Goal: Task Accomplishment & Management: Manage account settings

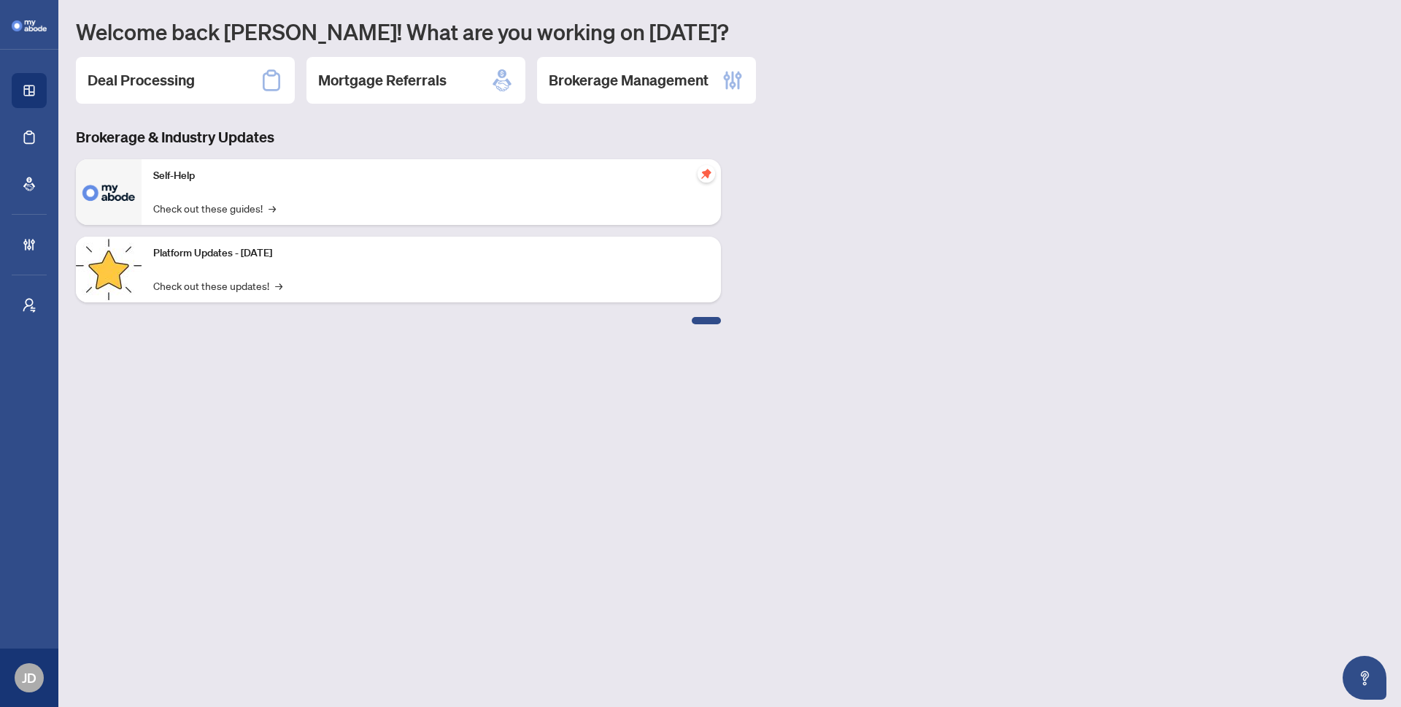
click at [603, 407] on main "Welcome back Joshua! What are you working on today? Deal Processing Mortgage Re…" at bounding box center [729, 353] width 1343 height 707
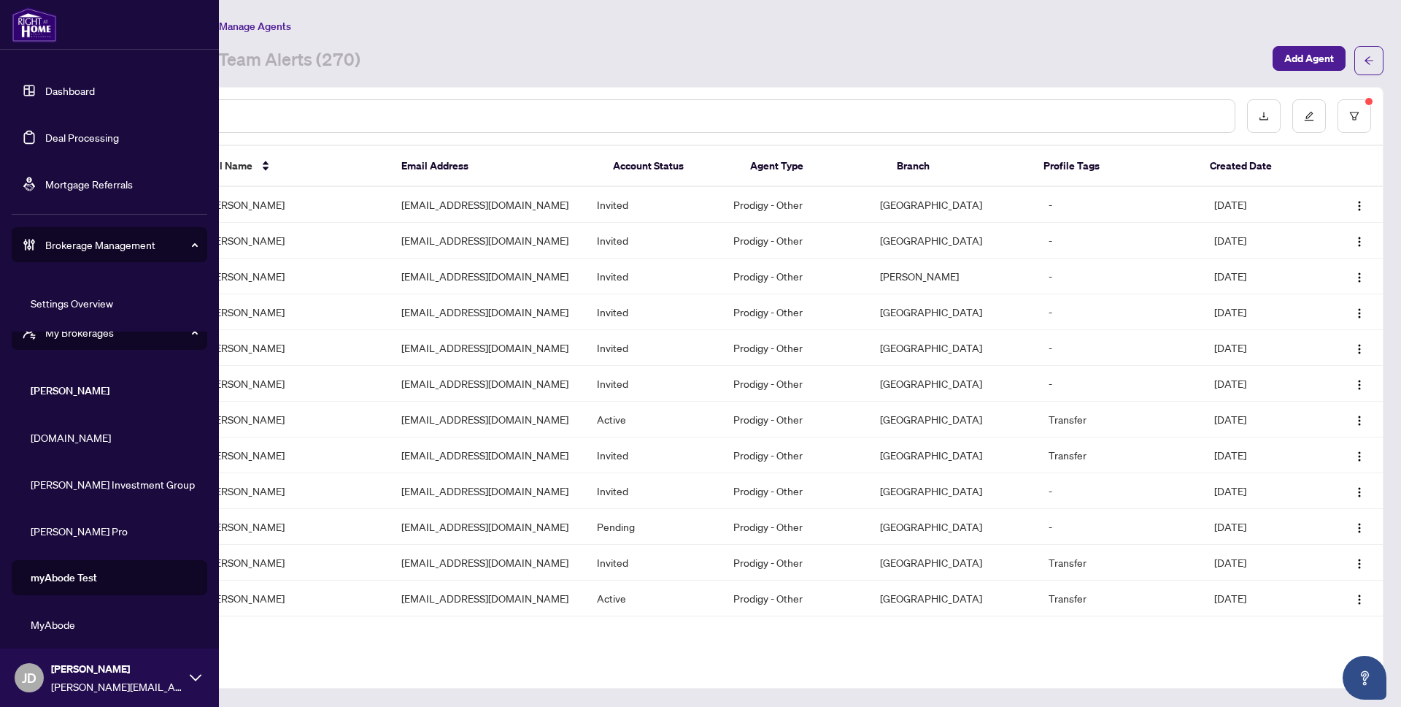
scroll to position [57, 0]
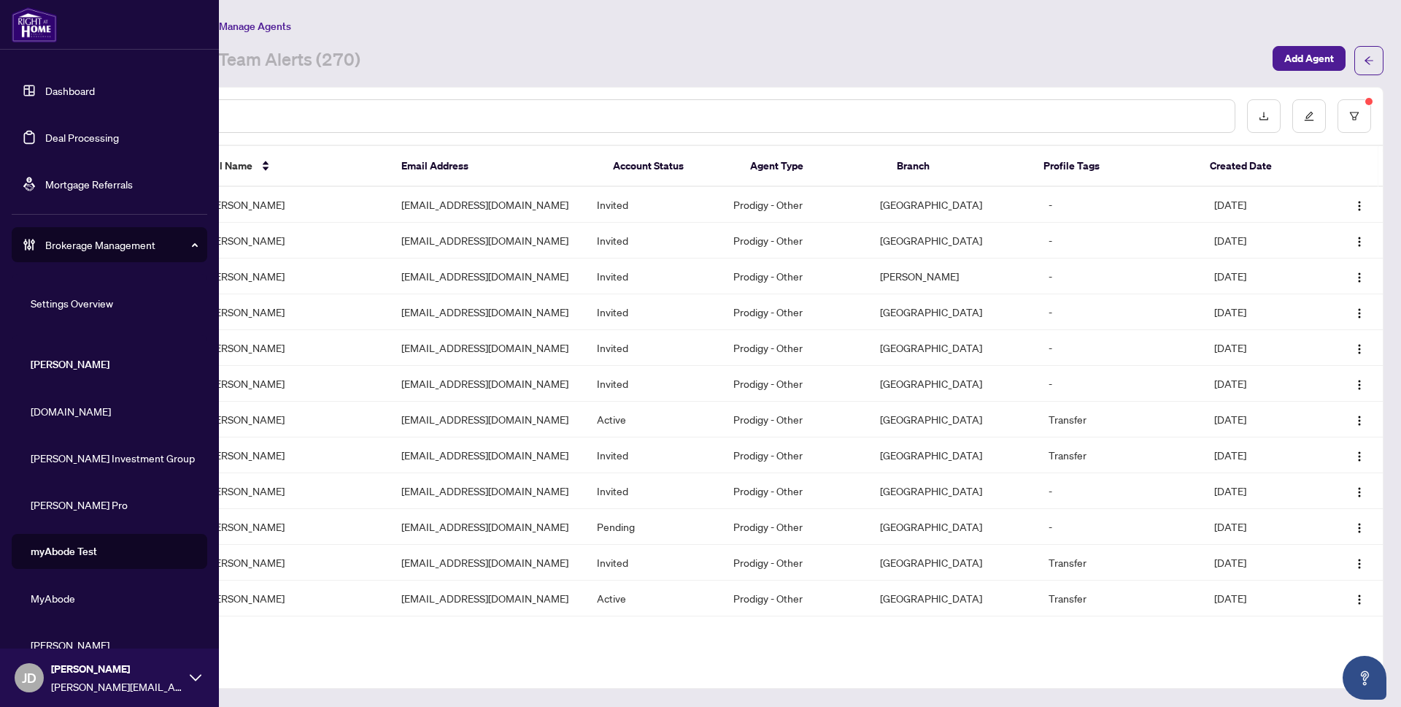
click at [106, 245] on span "Brokerage Management" at bounding box center [121, 244] width 152 height 16
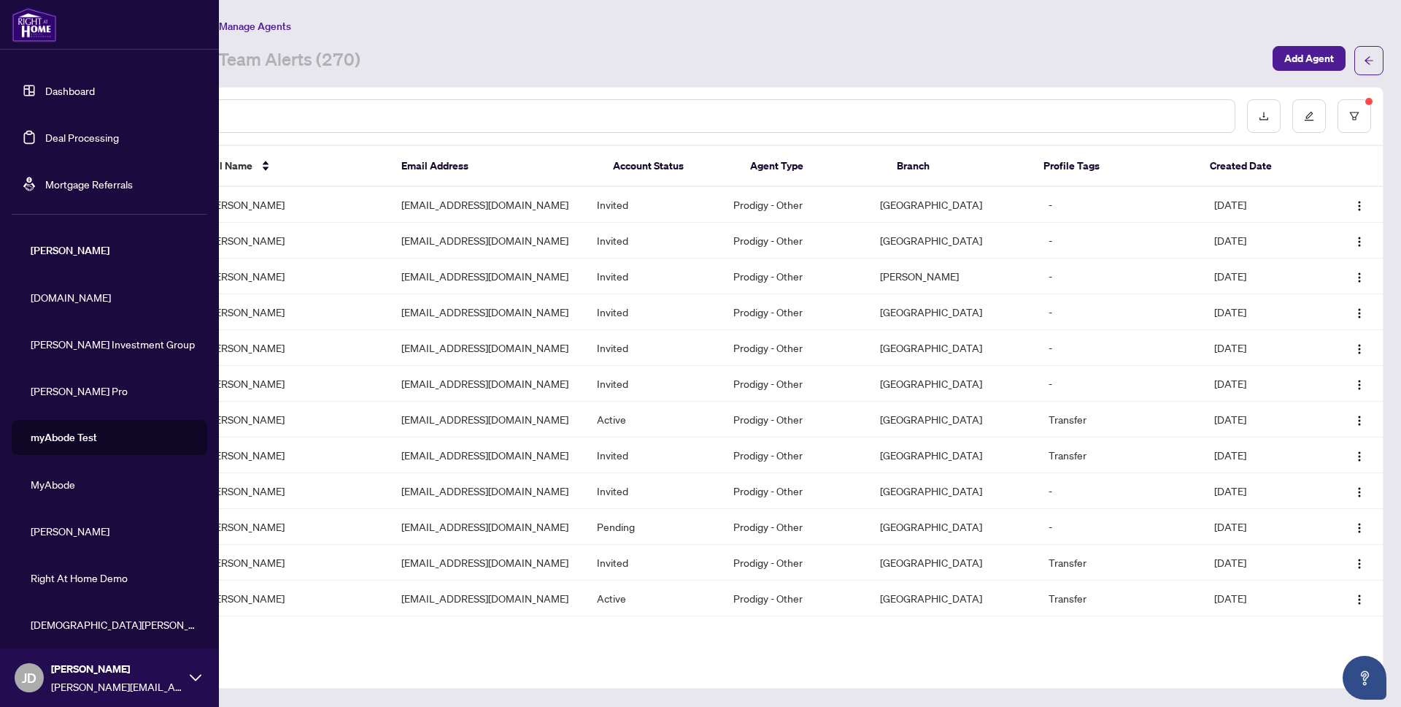
scroll to position [0, 0]
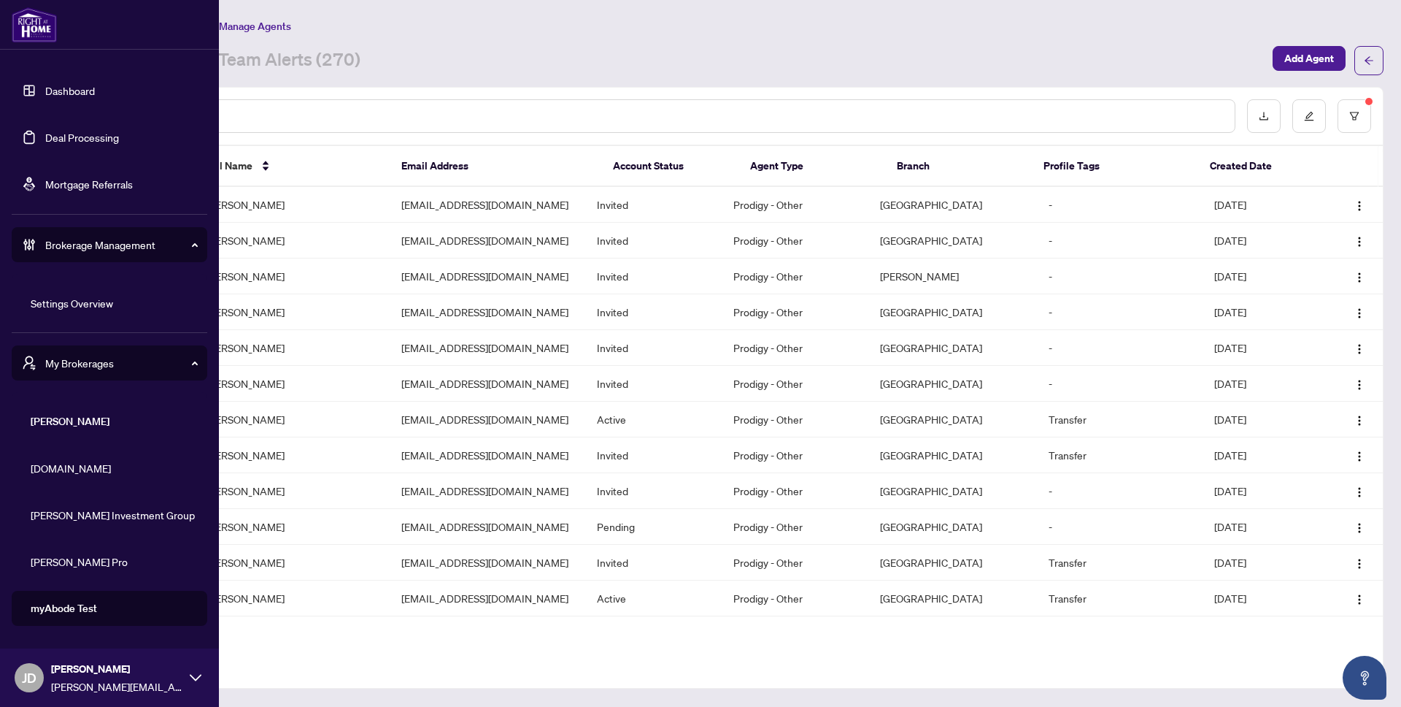
click at [92, 299] on link "Settings Overview" at bounding box center [72, 302] width 82 height 13
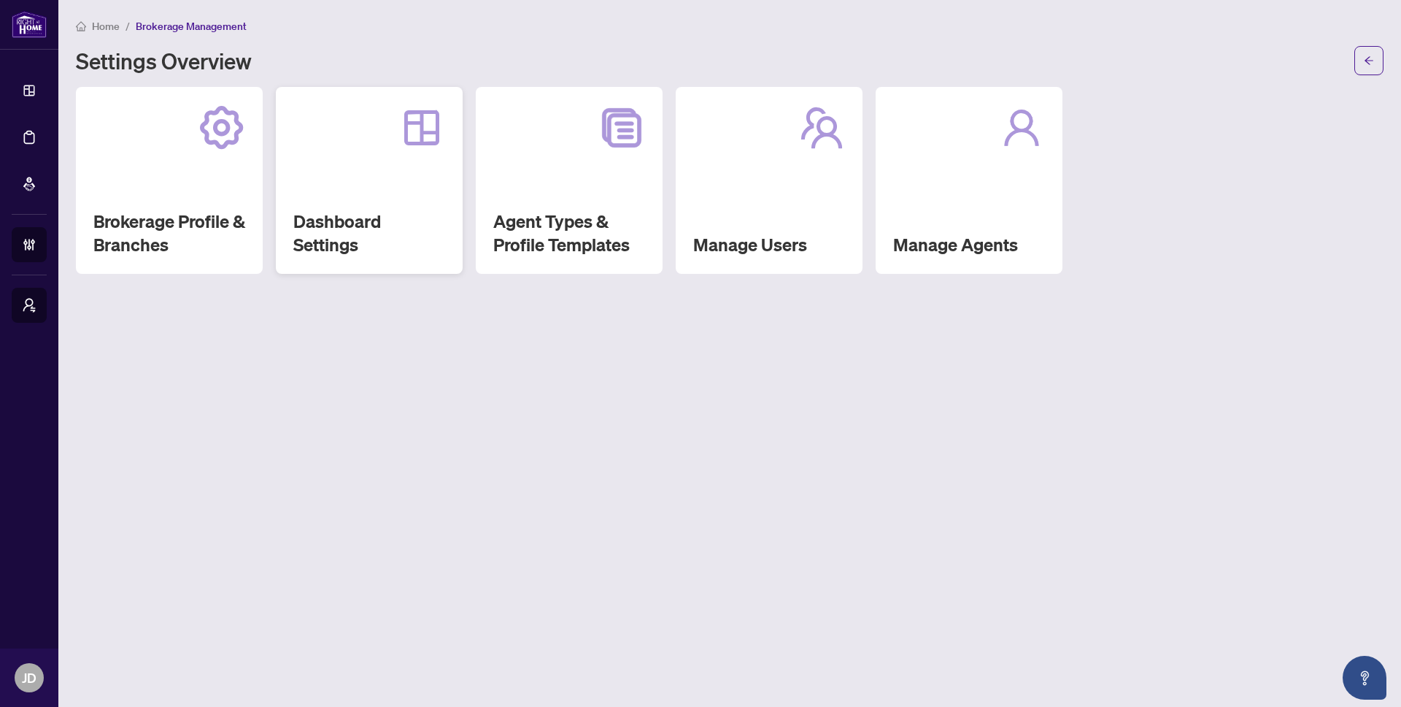
click at [376, 184] on div "Dashboard Settings" at bounding box center [369, 180] width 187 height 187
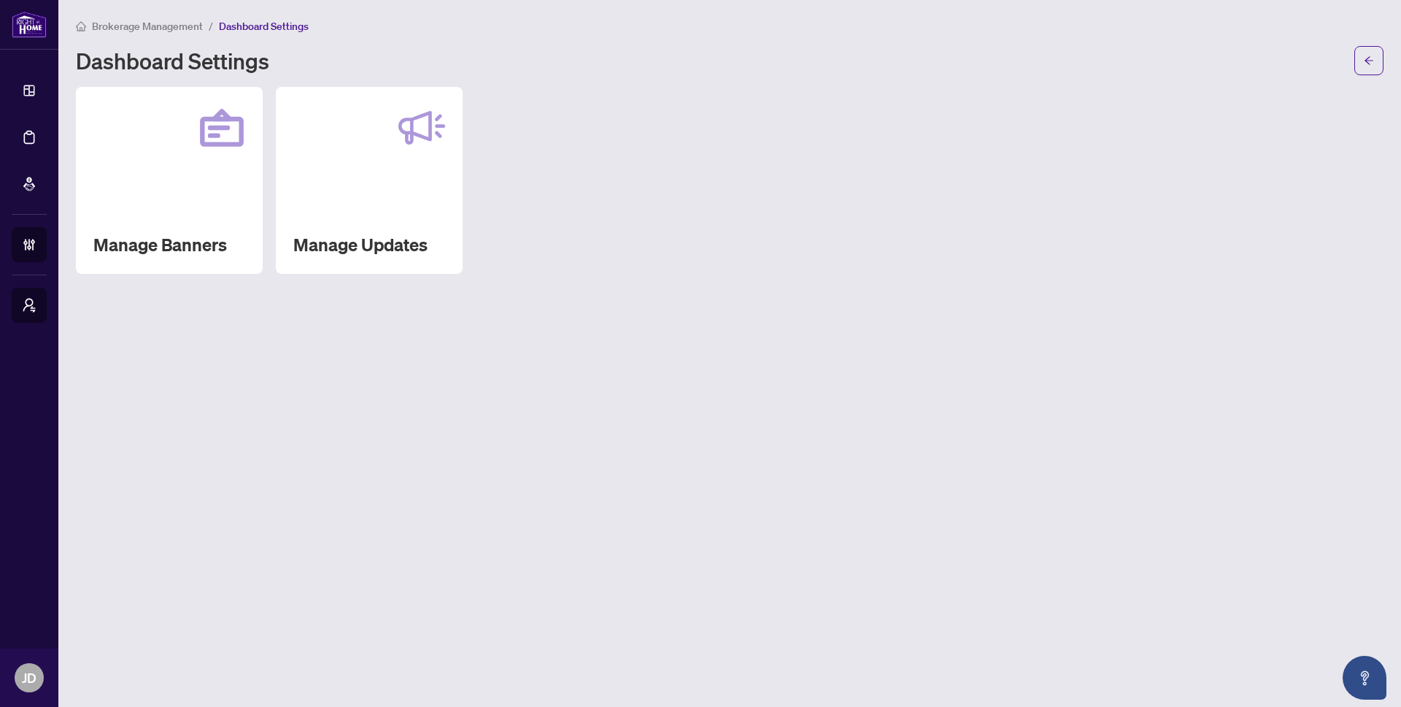
click at [169, 197] on div "Manage Banners" at bounding box center [169, 180] width 187 height 187
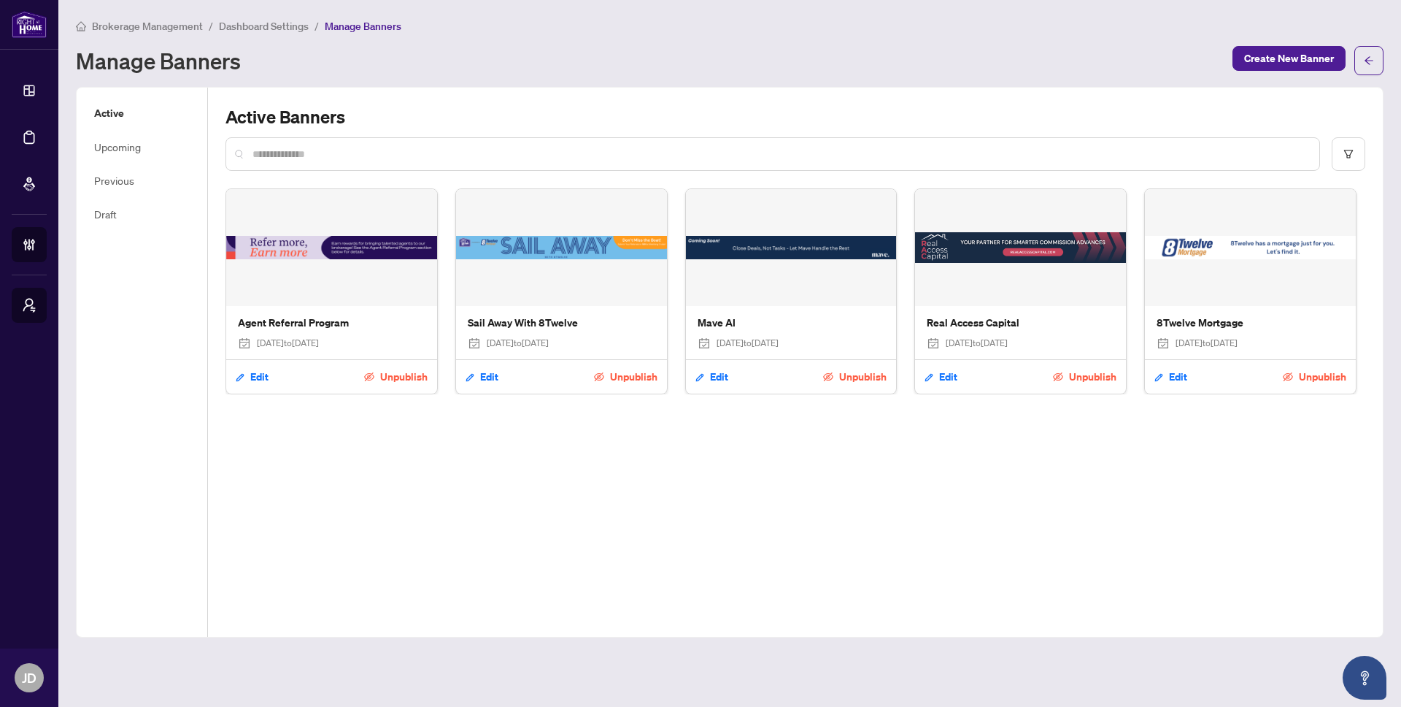
click at [900, 426] on div "Active Banners Agent Referral Program [DATE] to [DATE] Edit Unpublish Sail Away…" at bounding box center [795, 362] width 1175 height 549
click at [876, 482] on div "Active Banners Agent Referral Program [DATE] to [DATE] Edit Unpublish Sail Away…" at bounding box center [795, 362] width 1175 height 549
click at [400, 468] on div "Active Banners Agent Referral Program [DATE] to [DATE] Edit Unpublish Sail Away…" at bounding box center [795, 362] width 1175 height 549
click at [847, 409] on div "Active Banners Agent Referral Program [DATE] to [DATE] Edit Unpublish Sail Away…" at bounding box center [795, 362] width 1175 height 549
click at [1085, 496] on div "Active Banners Agent Referral Program [DATE] to [DATE] Edit Unpublish Sail Away…" at bounding box center [795, 362] width 1175 height 549
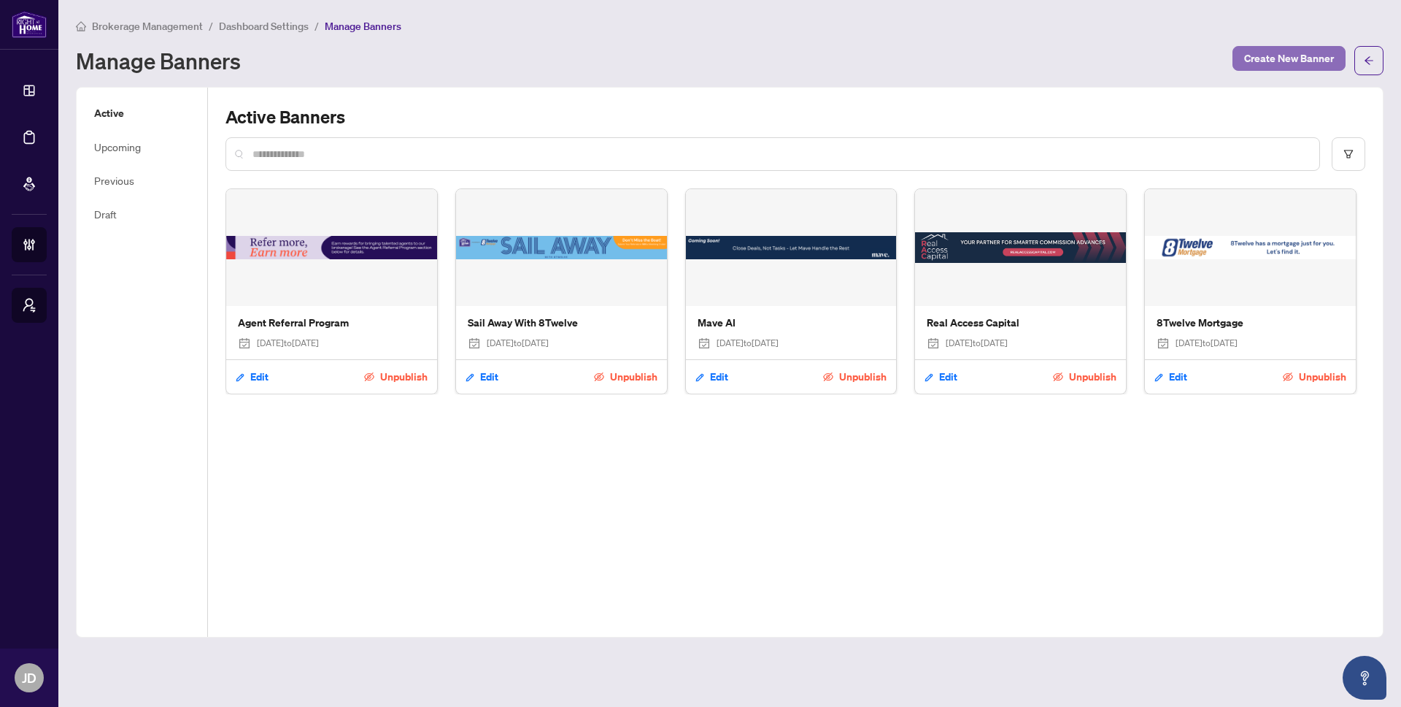
click at [1274, 50] on span "Create New Banner" at bounding box center [1290, 58] width 90 height 23
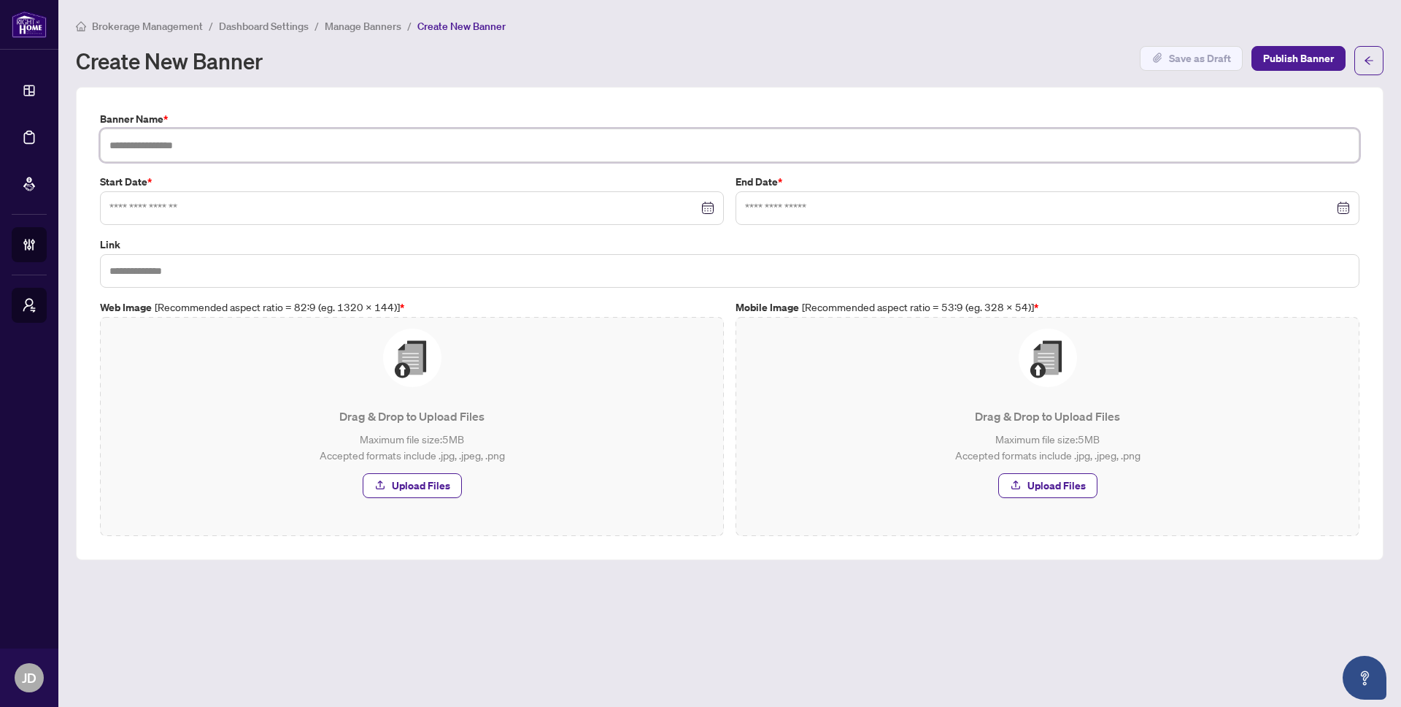
click at [343, 155] on input "text" at bounding box center [730, 145] width 1260 height 34
click at [430, 217] on div at bounding box center [412, 208] width 624 height 34
type input "**********"
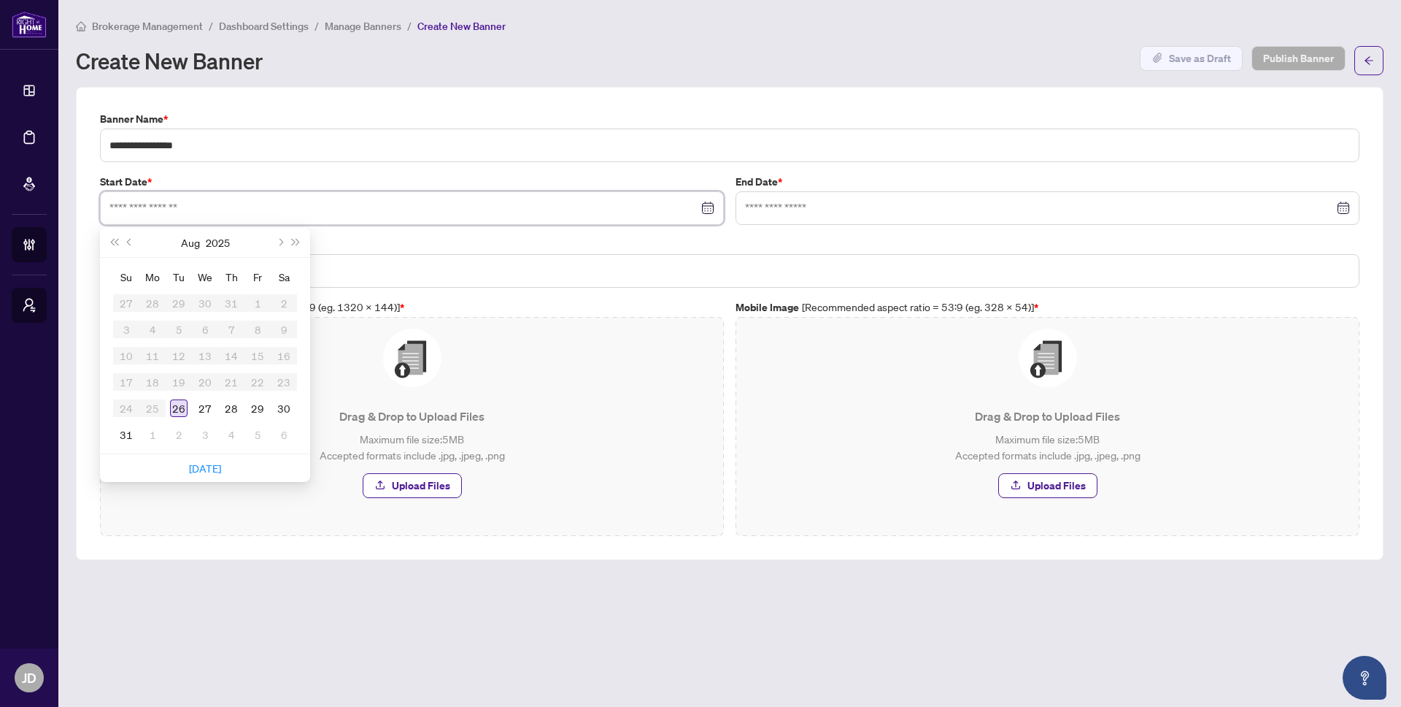
type input "**********"
click at [180, 401] on div "26" at bounding box center [179, 408] width 18 height 18
click at [799, 206] on input at bounding box center [1039, 208] width 589 height 16
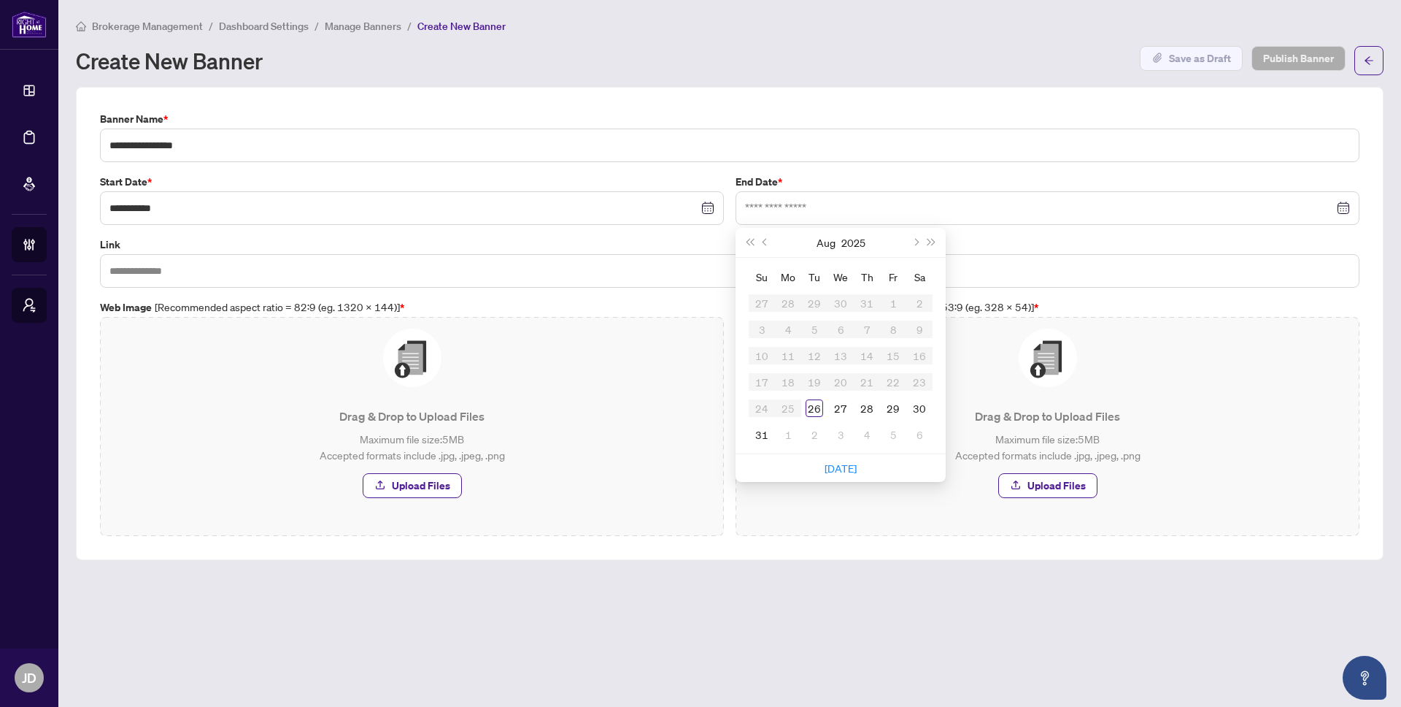
click at [837, 237] on div "[DATE]" at bounding box center [840, 242] width 133 height 29
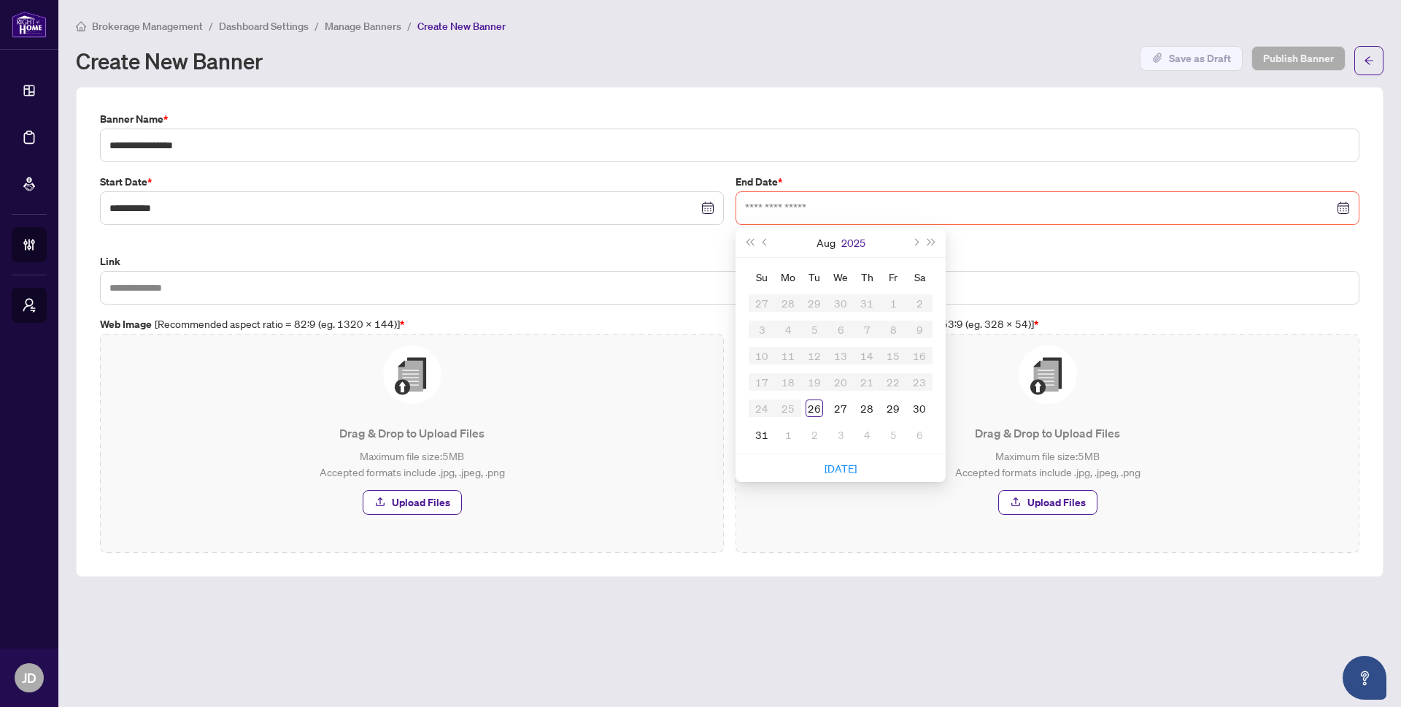
click at [859, 245] on button "2025" at bounding box center [854, 242] width 24 height 29
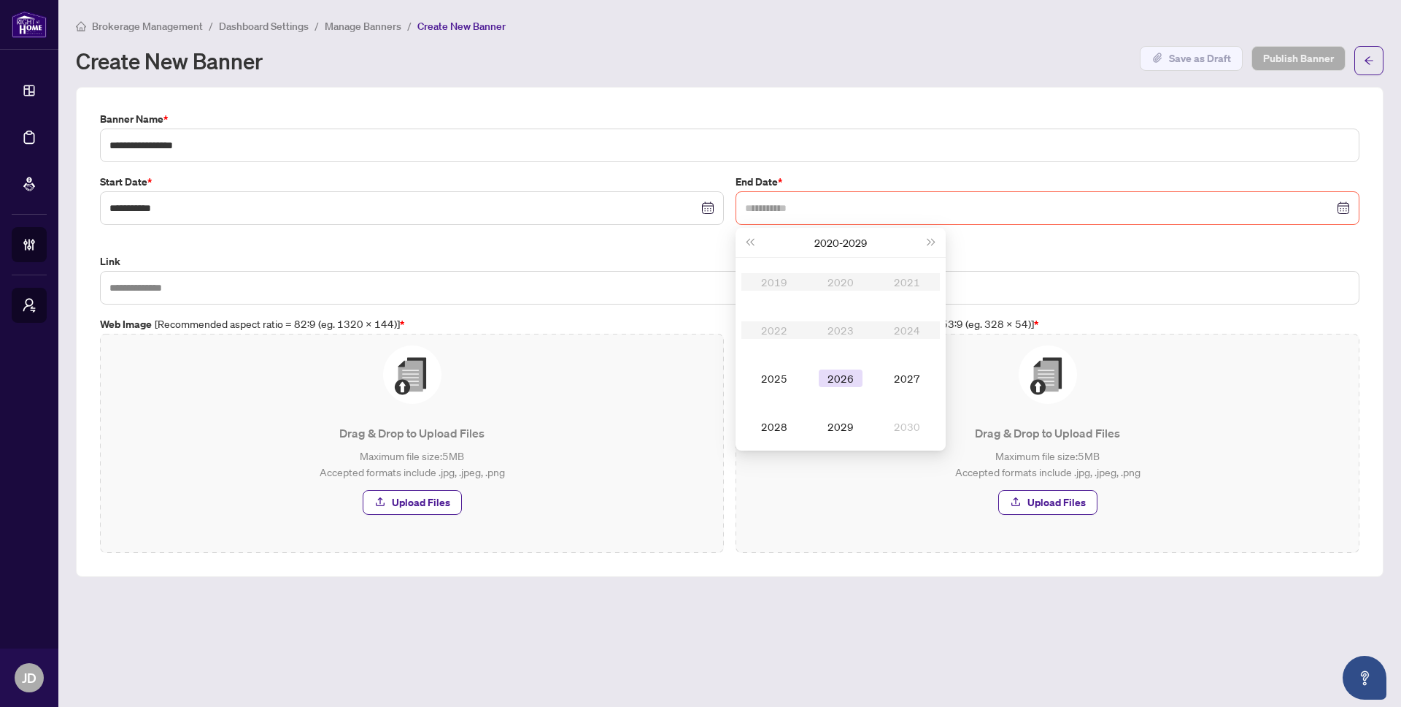
click at [842, 380] on div "2026" at bounding box center [841, 378] width 44 height 18
click at [842, 380] on div "Aug" at bounding box center [841, 378] width 44 height 18
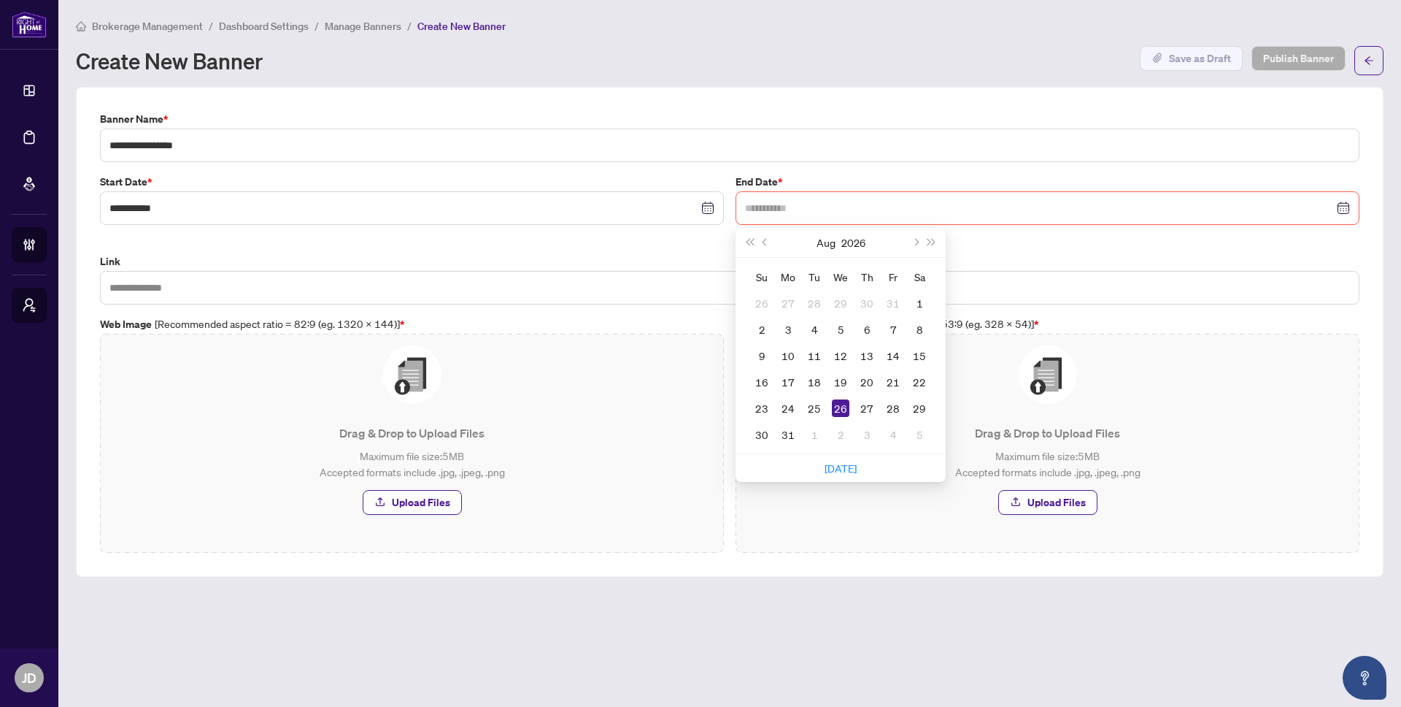
type input "**********"
click at [839, 407] on div "26" at bounding box center [841, 408] width 18 height 18
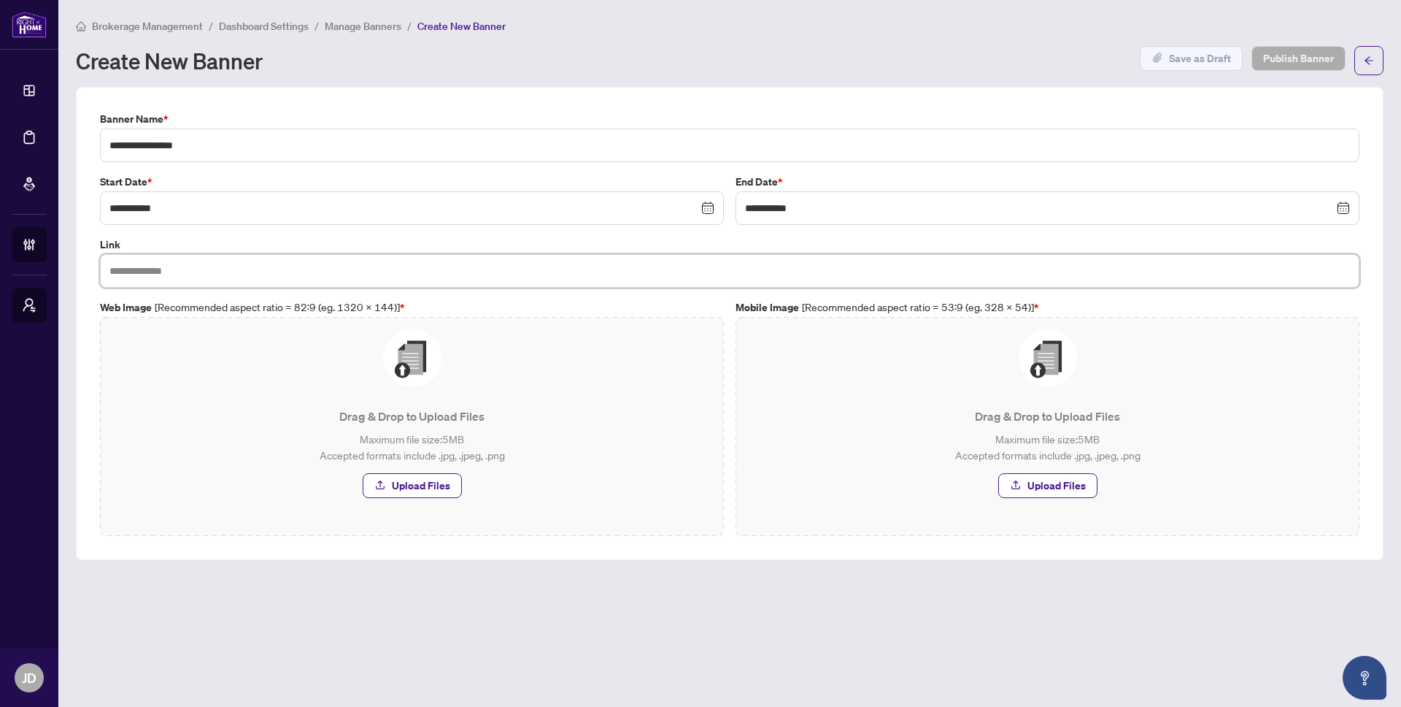
click at [420, 277] on input "text" at bounding box center [730, 271] width 1260 height 34
click at [296, 270] on input "text" at bounding box center [730, 271] width 1260 height 34
paste input "**********"
type input "**********"
click at [355, 439] on p "Maximum file size: 5 MB Accepted formats include .jpg, .jpeg, .png" at bounding box center [412, 447] width 601 height 32
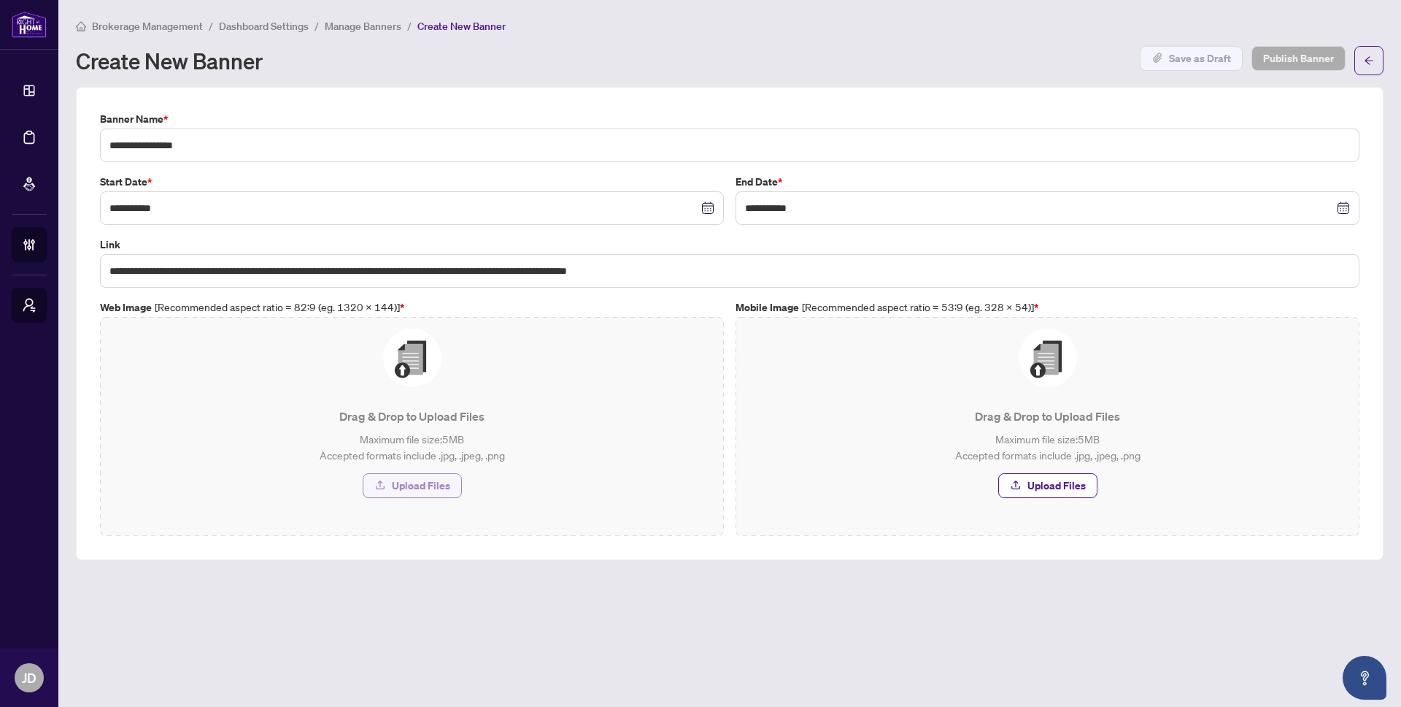
click at [385, 483] on icon "button" at bounding box center [380, 485] width 12 height 12
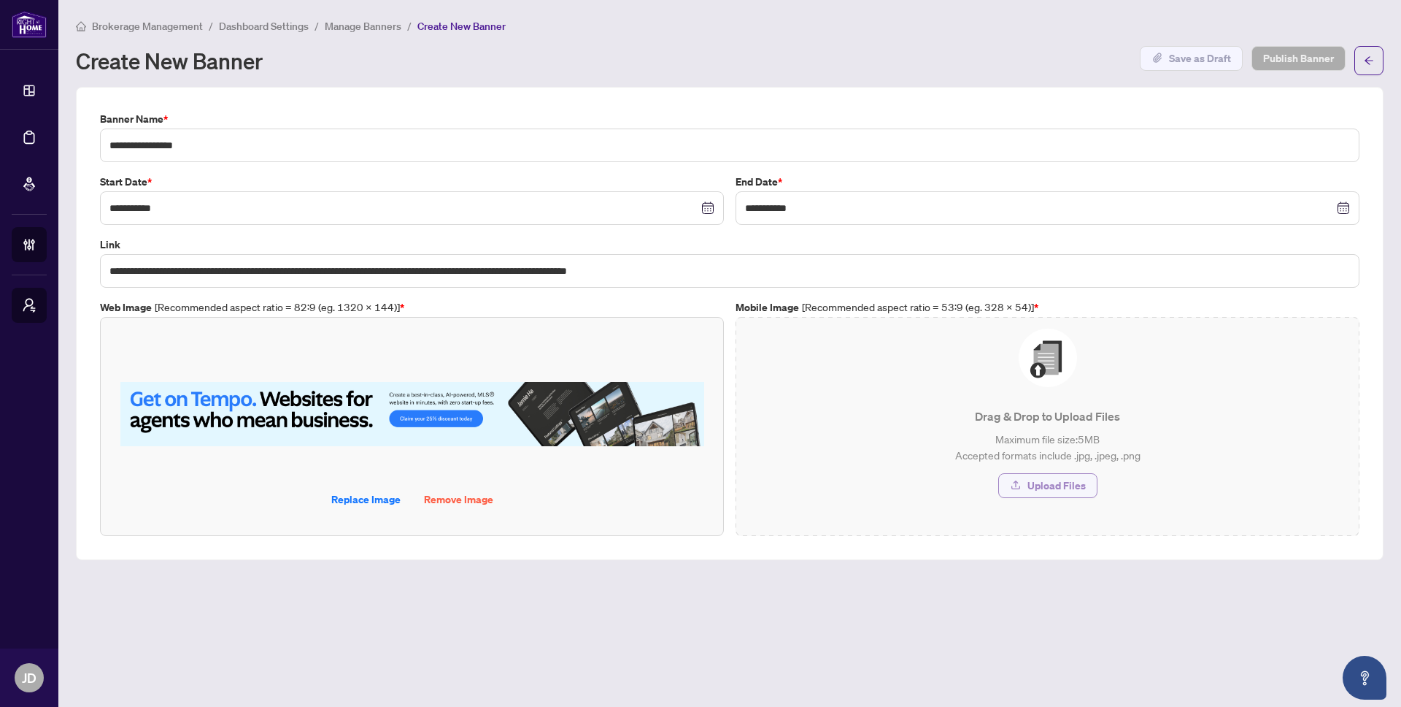
click at [1049, 481] on span "Upload Files" at bounding box center [1057, 485] width 58 height 23
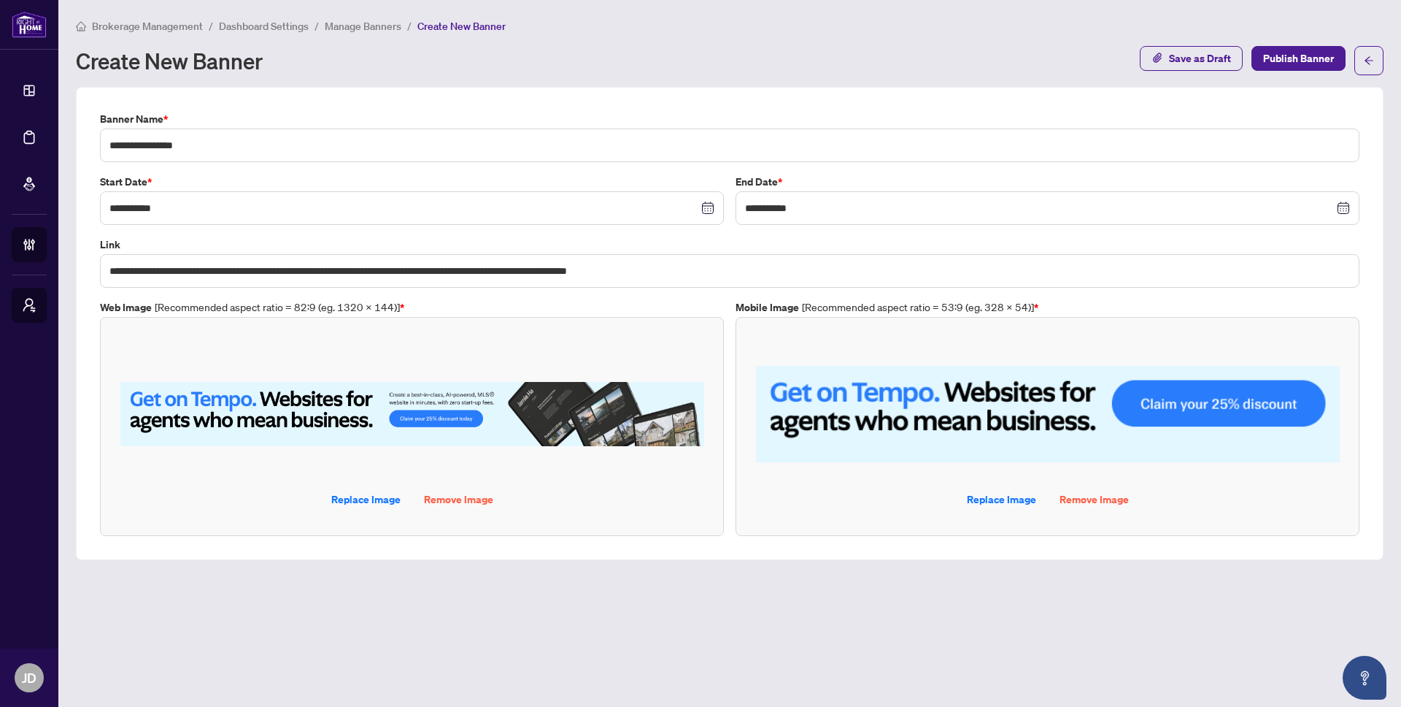
drag, startPoint x: 1298, startPoint y: 61, endPoint x: 1301, endPoint y: 77, distance: 15.8
click at [1298, 61] on span "Publish Banner" at bounding box center [1299, 58] width 71 height 23
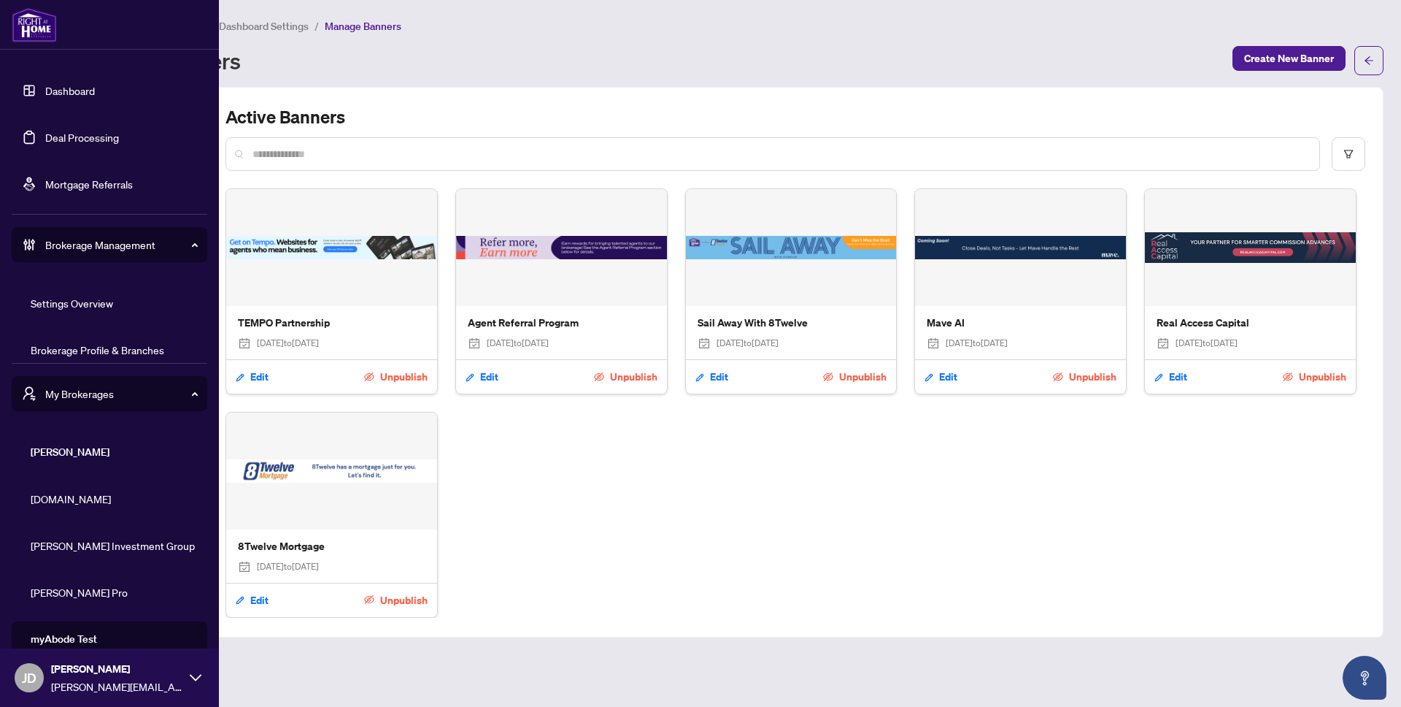
click at [45, 87] on link "Dashboard" at bounding box center [70, 90] width 50 height 13
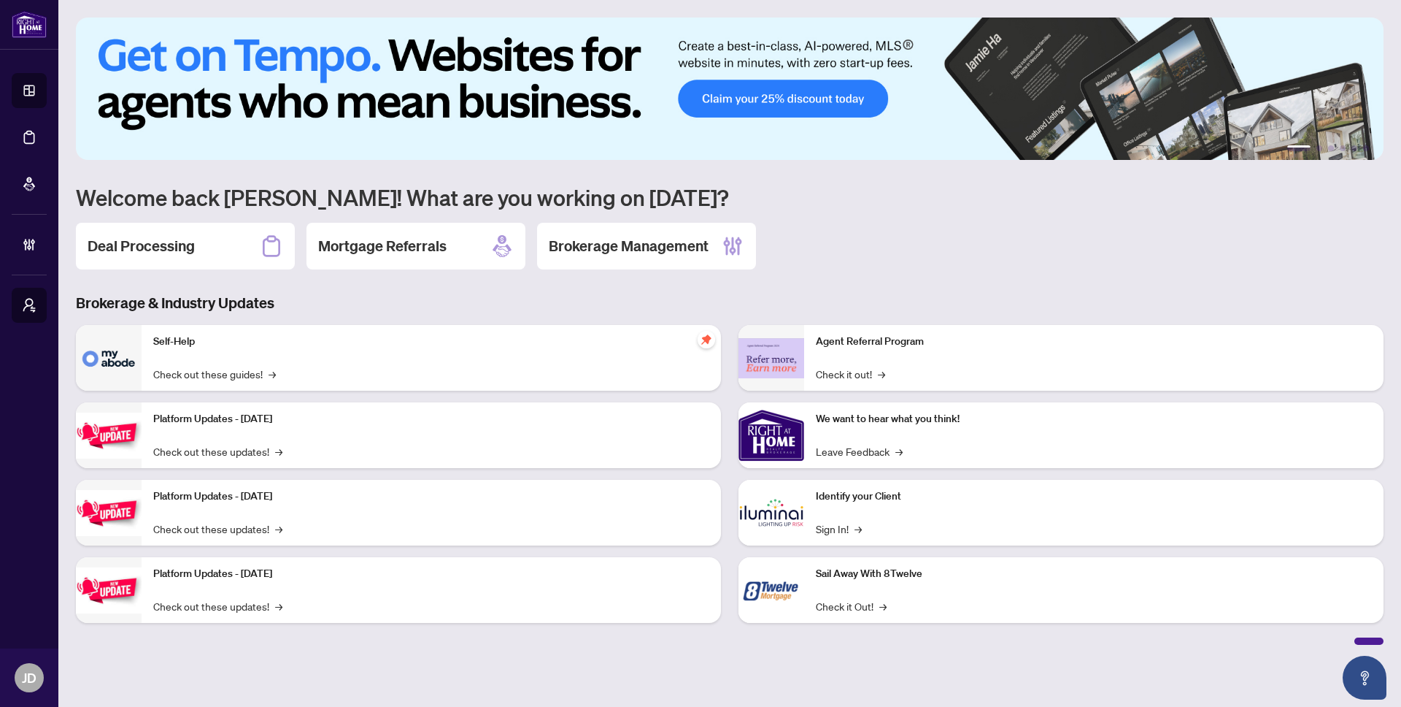
click at [1047, 118] on img at bounding box center [730, 89] width 1308 height 142
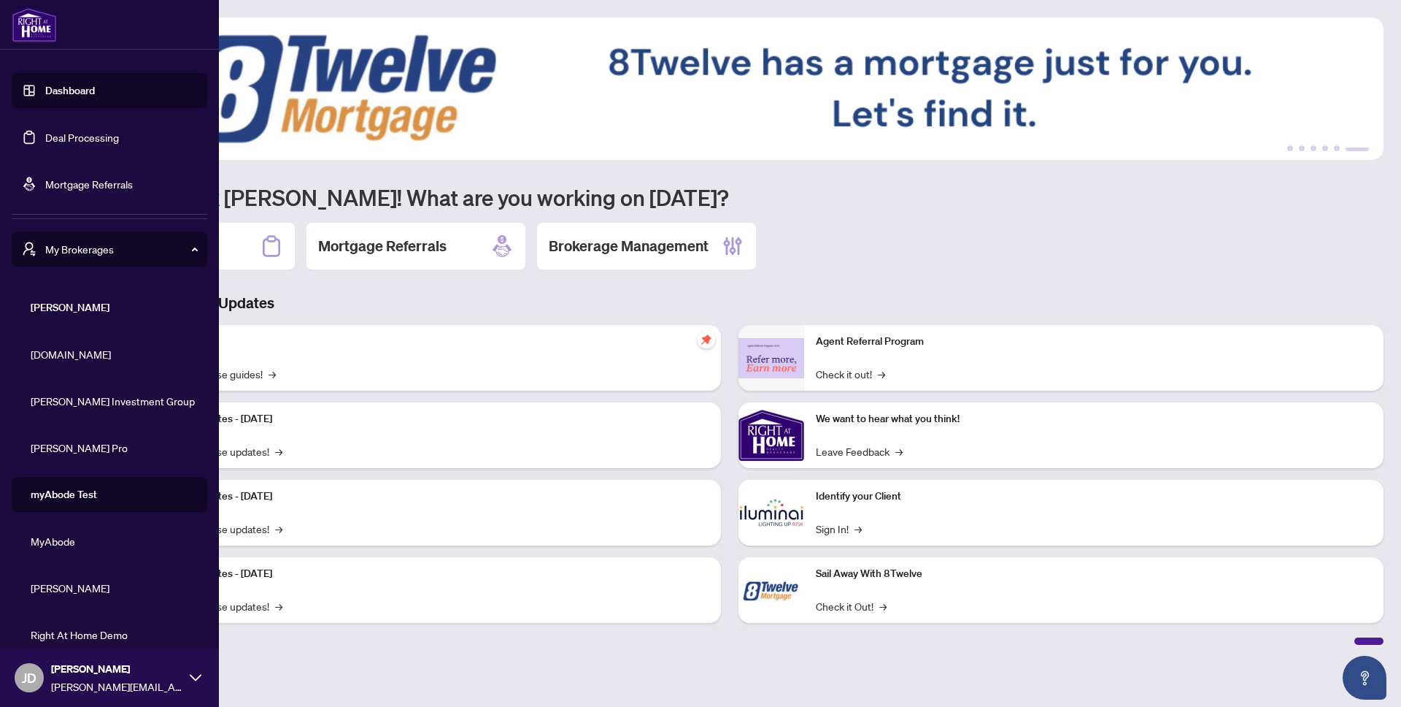
click at [115, 244] on span "My Brokerages" at bounding box center [121, 249] width 152 height 16
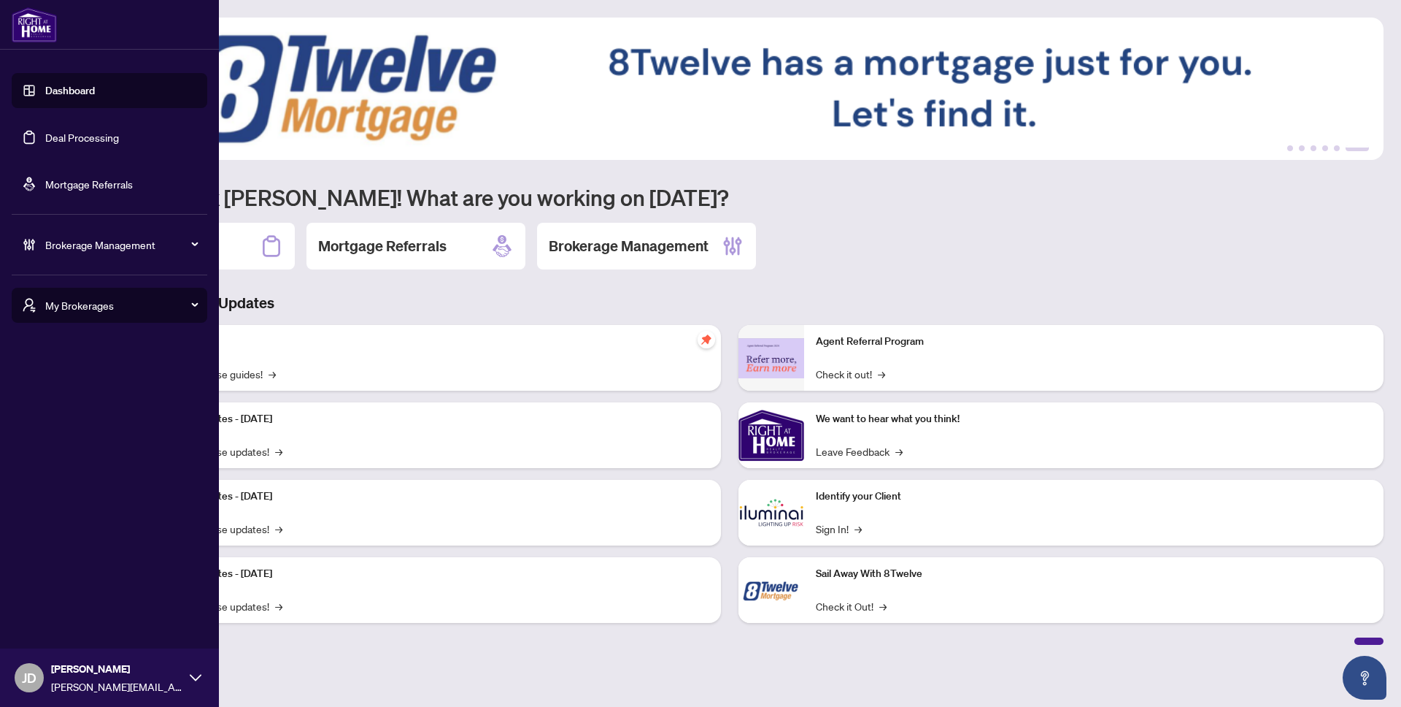
click at [117, 242] on span "Brokerage Management" at bounding box center [121, 244] width 152 height 16
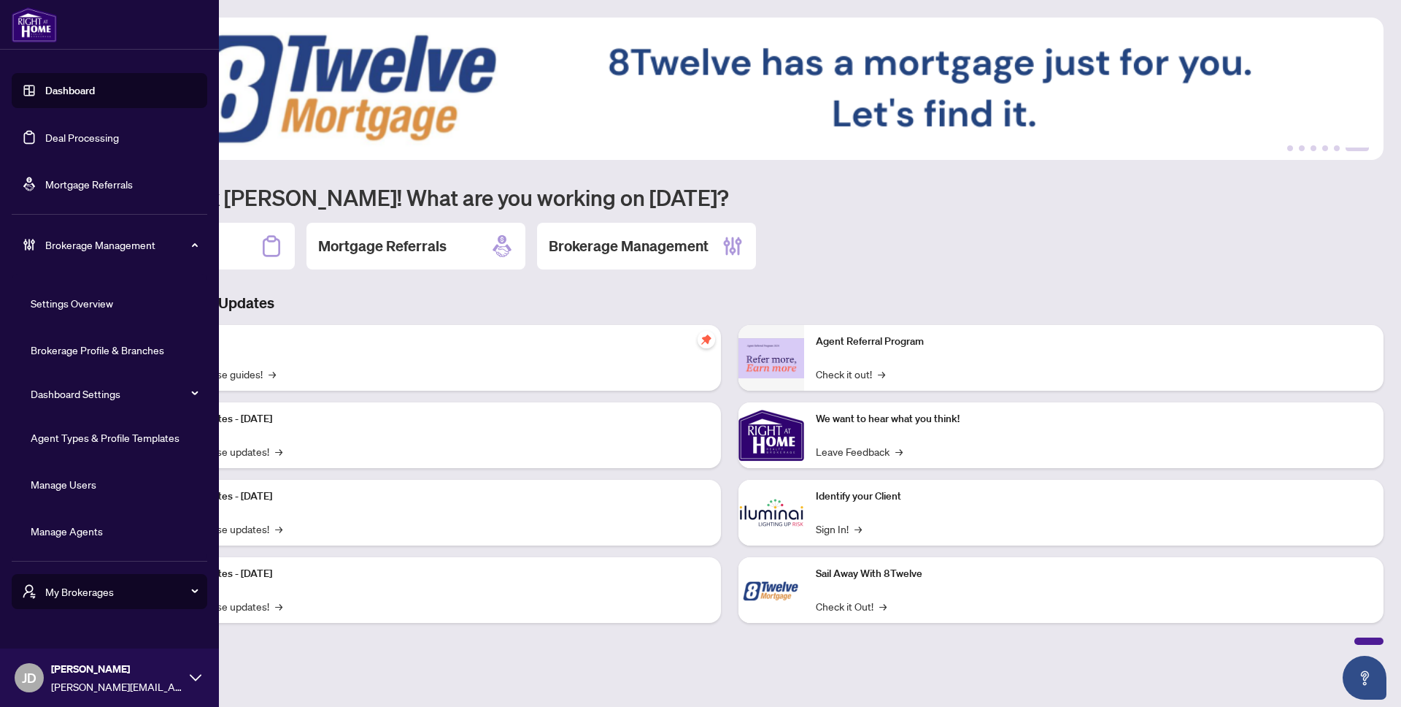
click at [79, 534] on link "Manage Agents" at bounding box center [67, 530] width 72 height 13
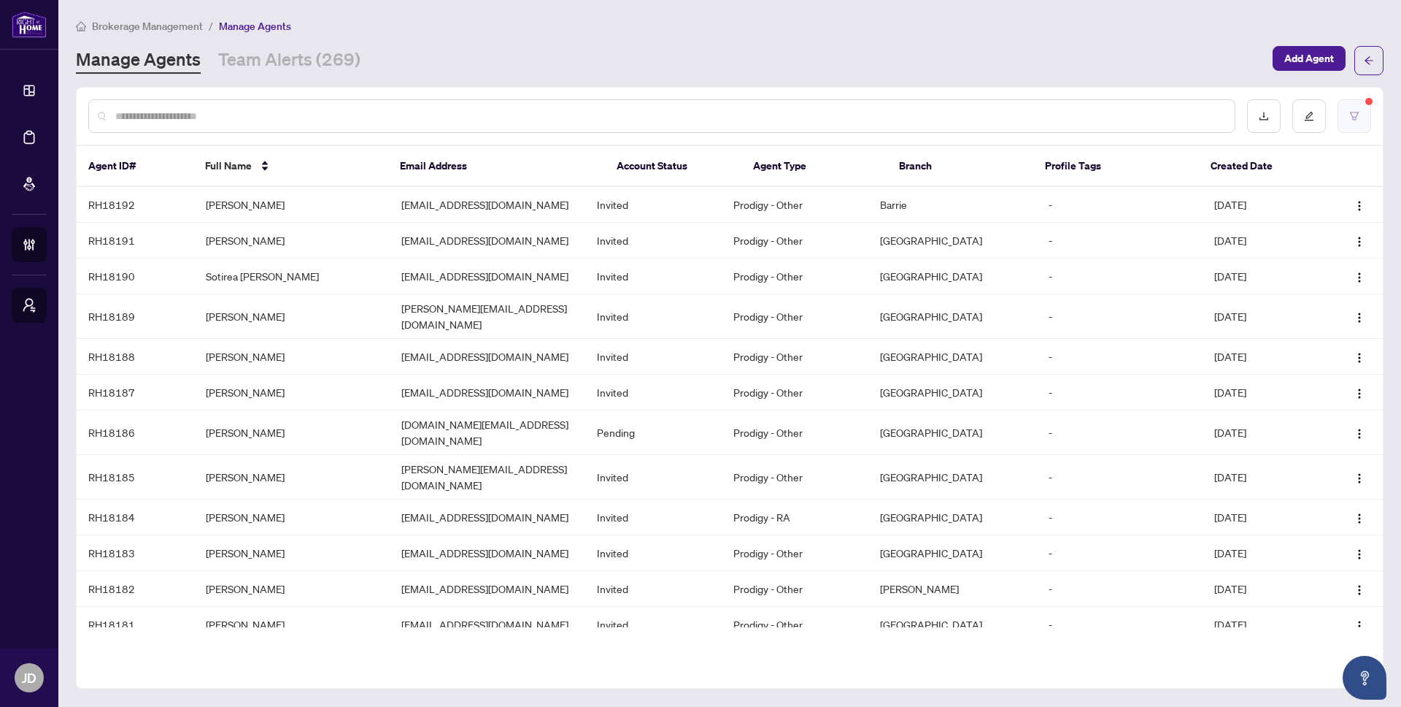
click at [1355, 111] on icon "filter" at bounding box center [1355, 116] width 10 height 10
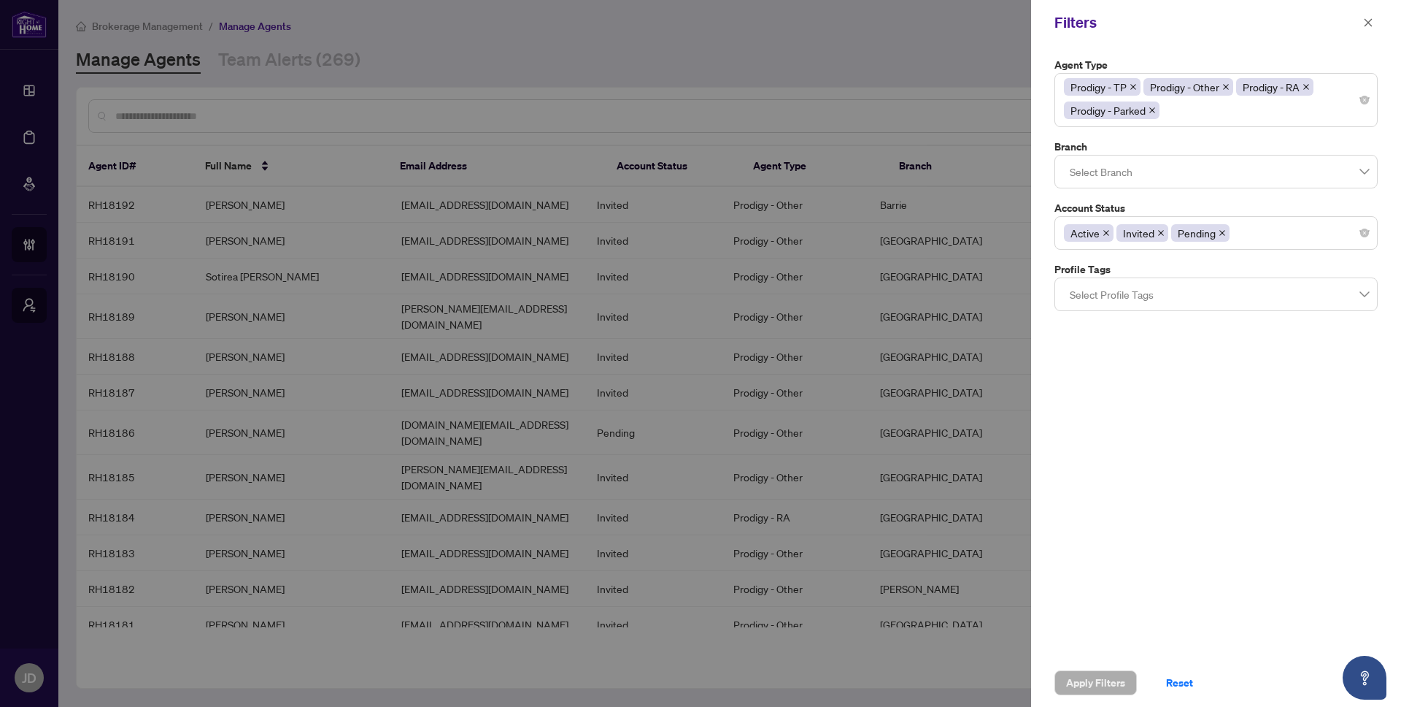
click at [1110, 593] on div "Agent Type Prodigy - TP Prodigy - Other Prodigy - RA Prodigy - Parked Branch Se…" at bounding box center [1216, 351] width 370 height 613
click at [909, 671] on div at bounding box center [700, 353] width 1401 height 707
click at [547, 72] on div at bounding box center [700, 353] width 1401 height 707
click at [1364, 24] on icon "close" at bounding box center [1369, 23] width 10 height 10
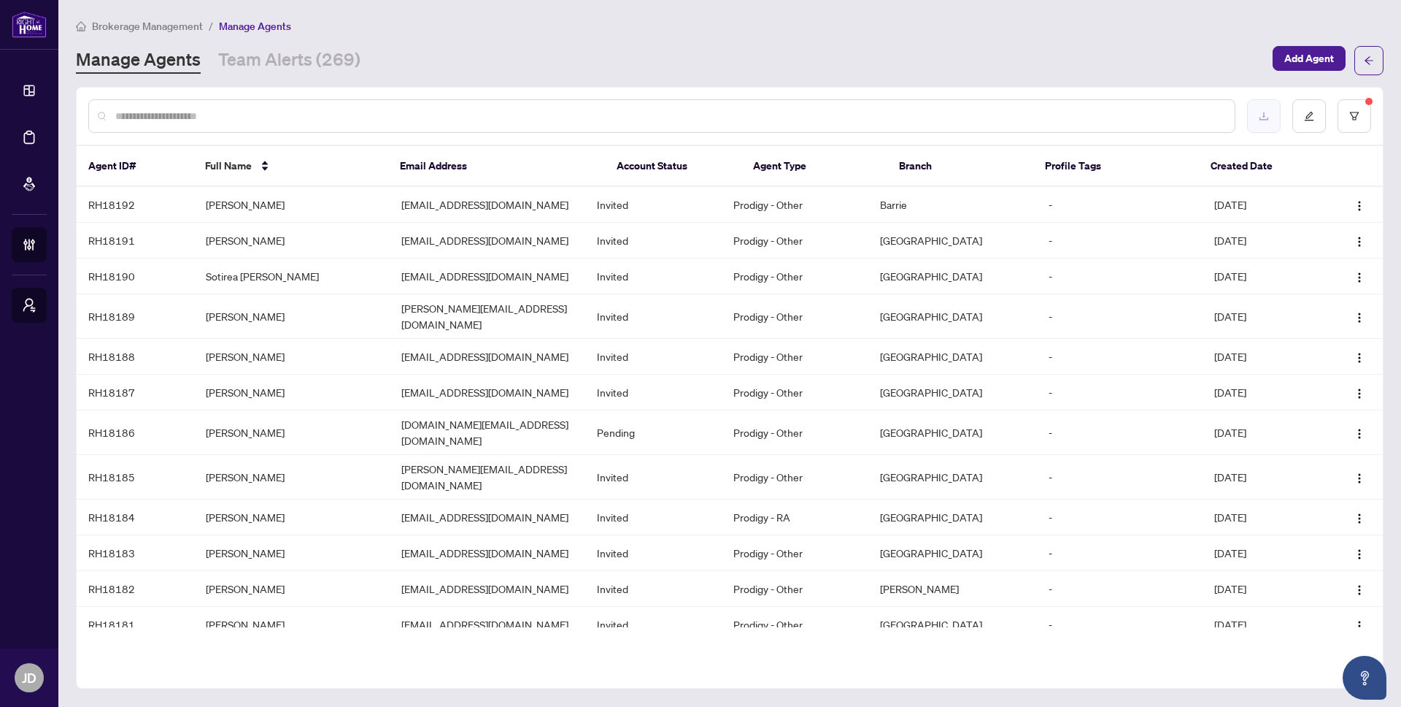
click at [1267, 118] on icon "download" at bounding box center [1264, 116] width 10 height 10
